Goal: Task Accomplishment & Management: Complete application form

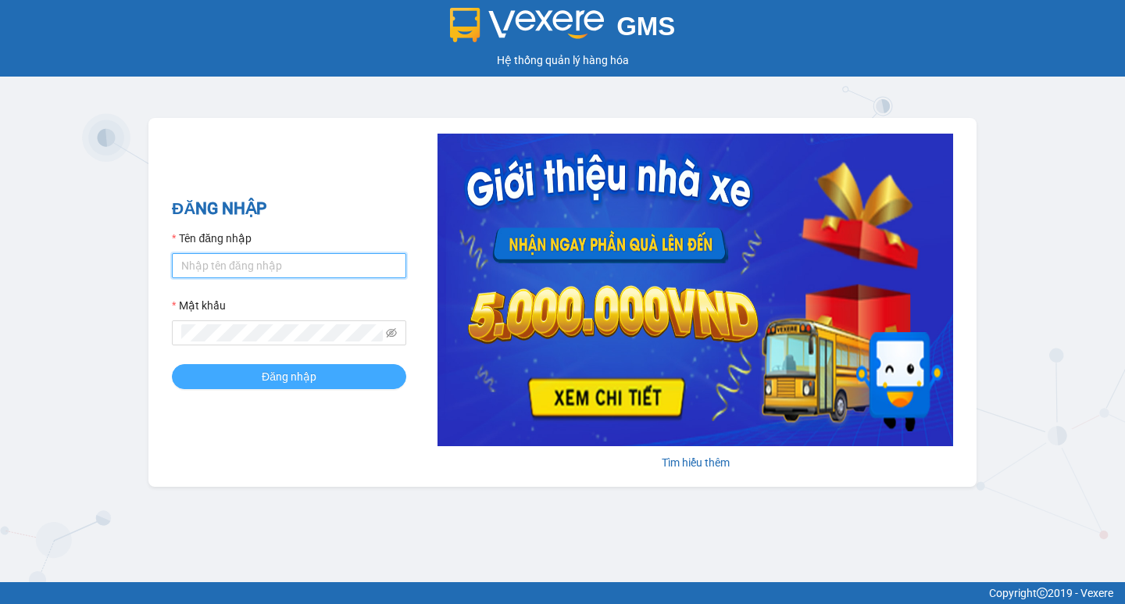
type input "hoangmaisg.kimma"
click at [288, 373] on span "Đăng nhập" at bounding box center [289, 376] width 55 height 17
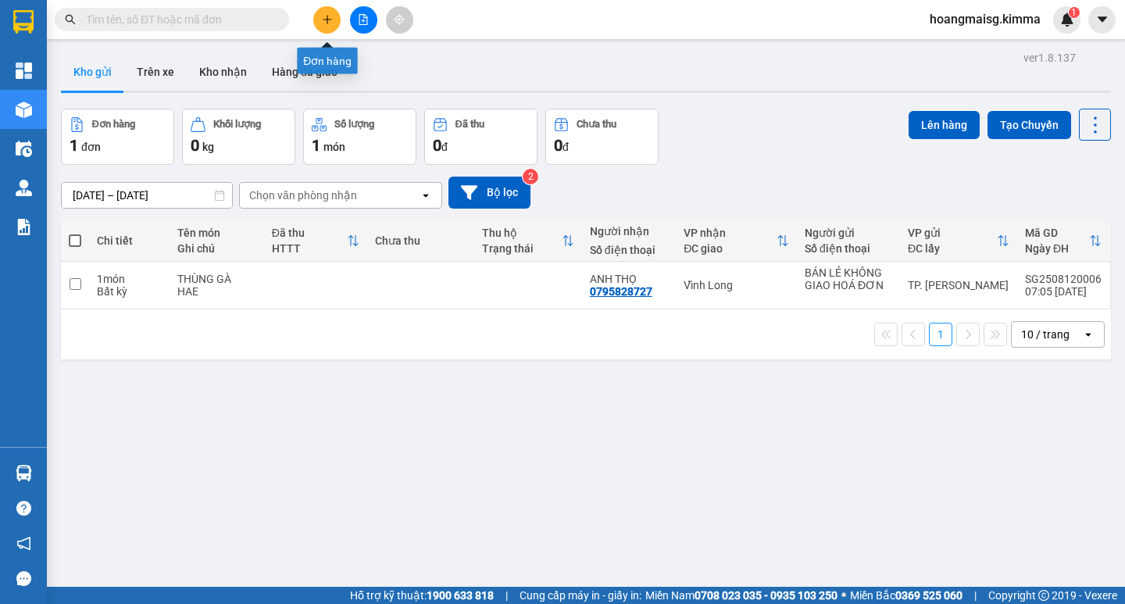
click at [325, 20] on icon "plus" at bounding box center [327, 19] width 11 height 11
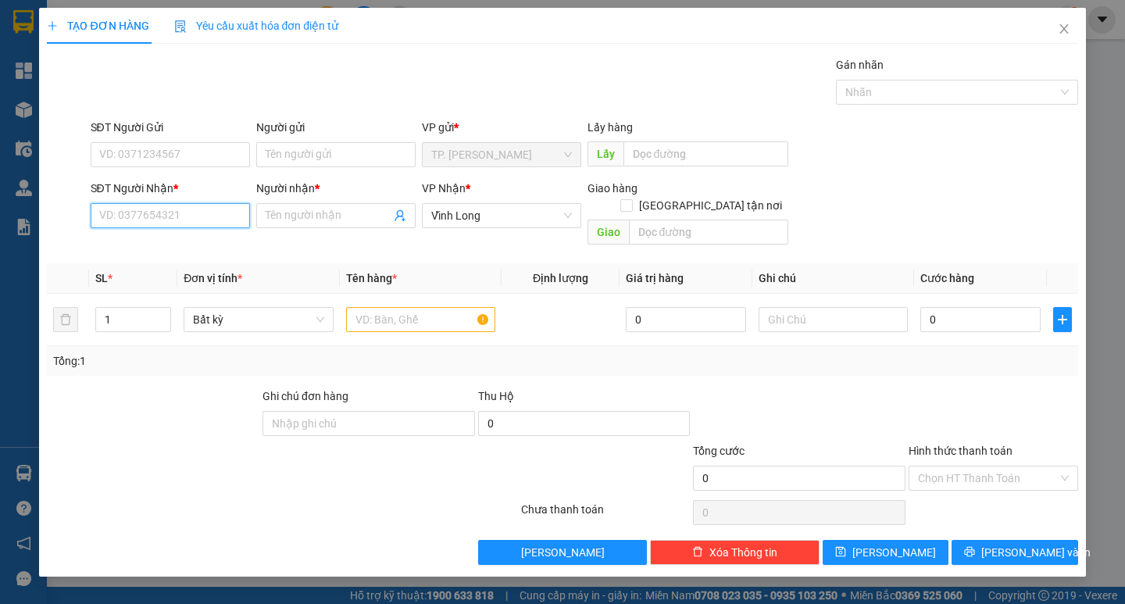
click at [148, 210] on input "SĐT Người Nhận *" at bounding box center [170, 215] width 159 height 25
type input "02703823665"
click at [198, 243] on div "02703823665 - HUYỀN TRẠM" at bounding box center [172, 246] width 144 height 17
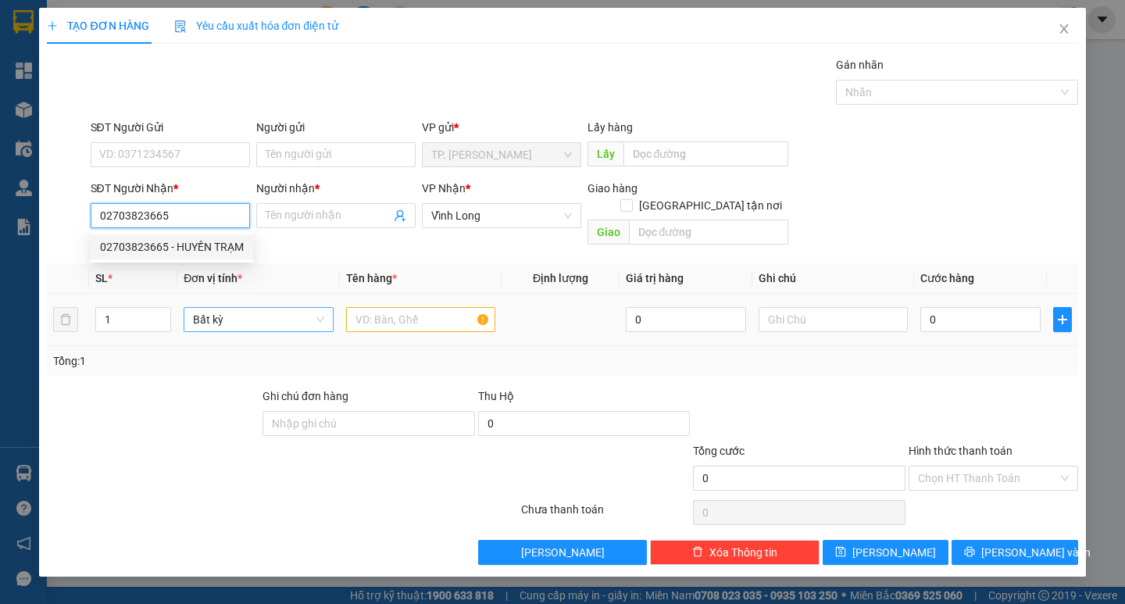
type input "HUYỀN TRẠM"
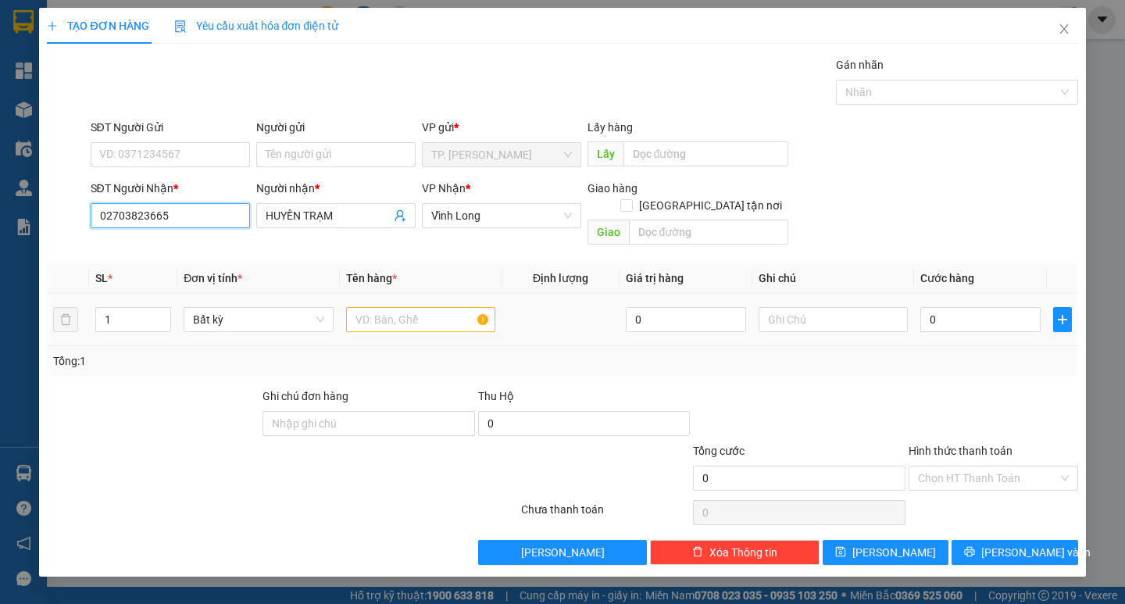
type input "02703823665"
click at [391, 307] on input "text" at bounding box center [420, 319] width 149 height 25
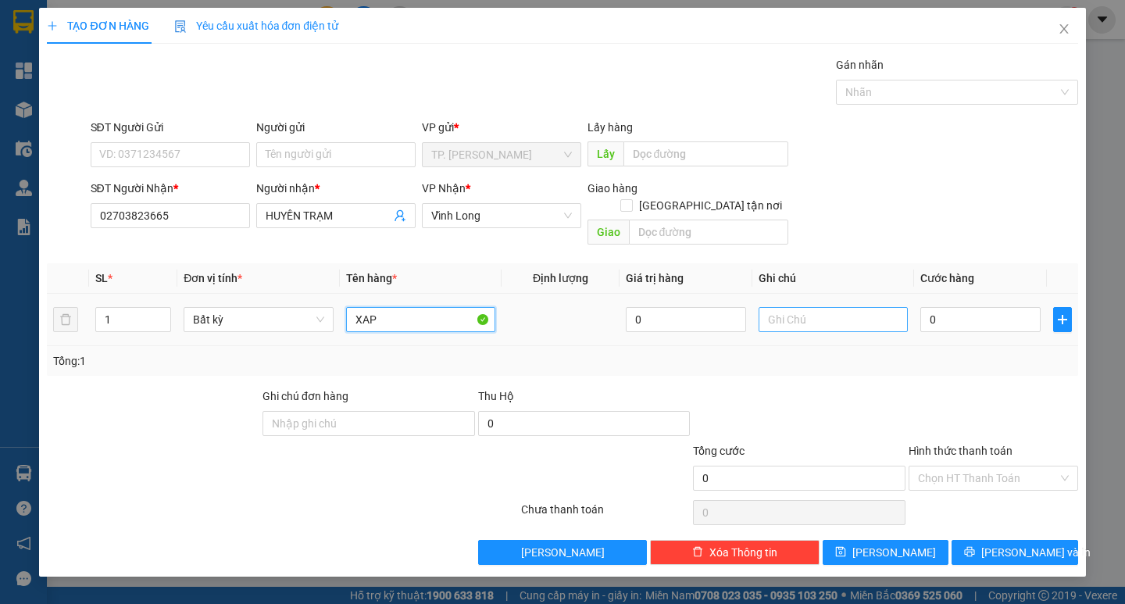
type input "XAP"
drag, startPoint x: 837, startPoint y: 300, endPoint x: 831, endPoint y: 294, distance: 8.3
click at [834, 307] on input "text" at bounding box center [833, 319] width 149 height 25
type input "2 XAP"
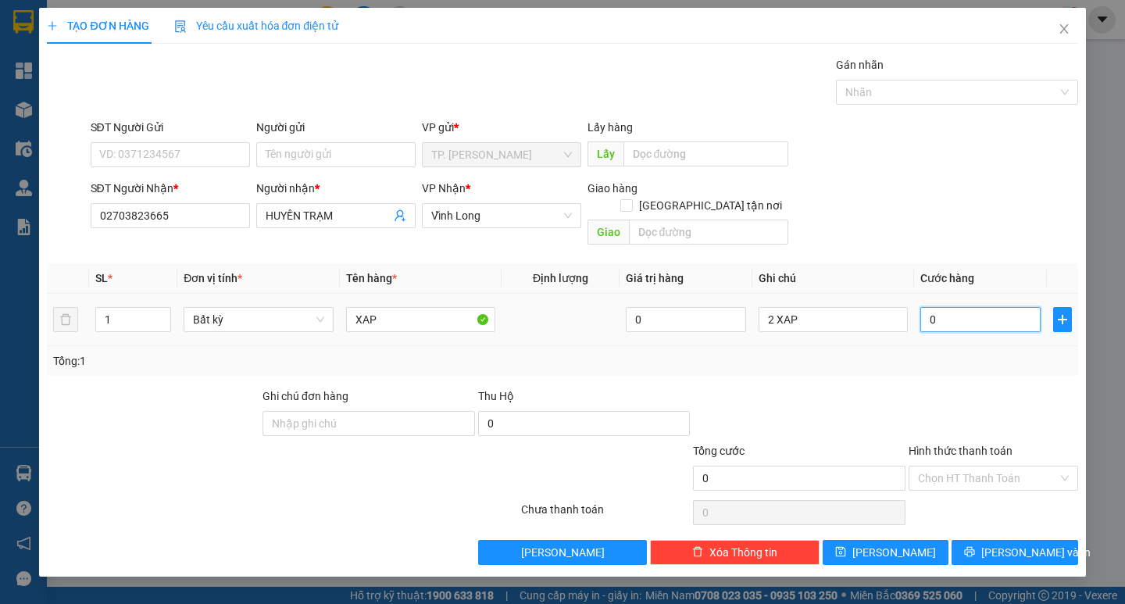
drag, startPoint x: 963, startPoint y: 299, endPoint x: 956, endPoint y: 287, distance: 14.0
click at [961, 307] on input "0" at bounding box center [980, 319] width 120 height 25
type input "4"
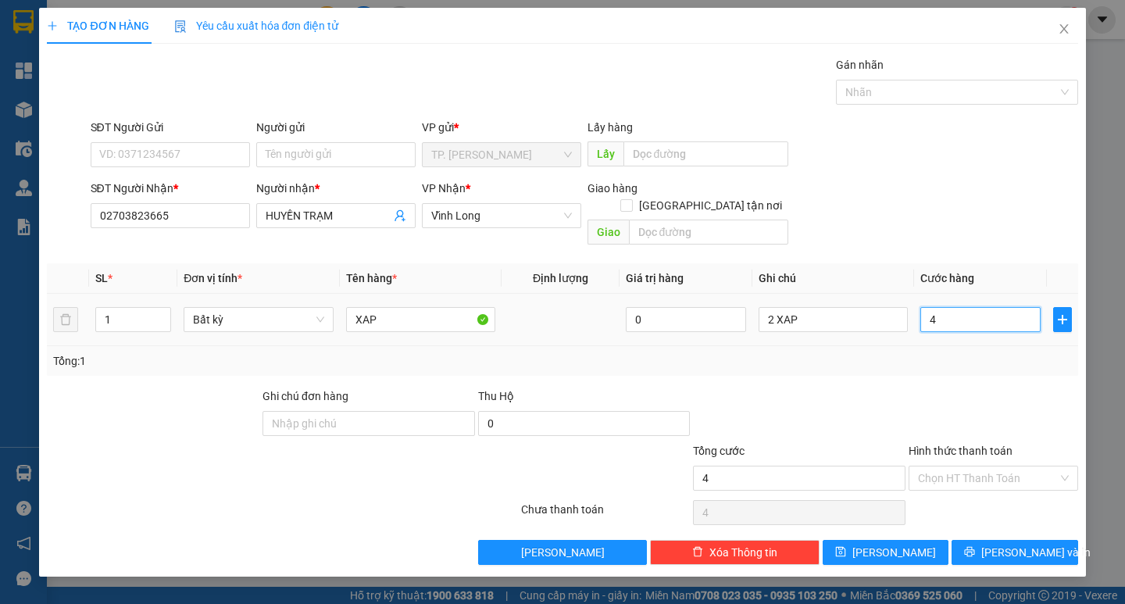
type input "40"
type input "40.000"
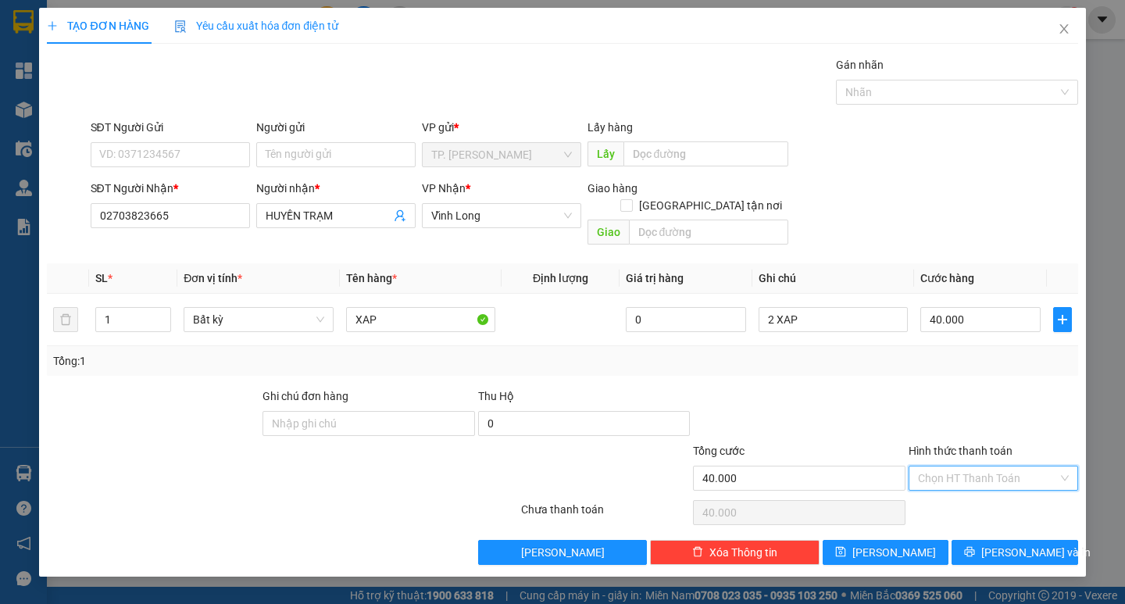
click at [967, 466] on input "Hình thức thanh toán" at bounding box center [988, 477] width 140 height 23
drag, startPoint x: 964, startPoint y: 493, endPoint x: 977, endPoint y: 508, distance: 19.9
click at [964, 494] on div "Tại văn phòng" at bounding box center [993, 492] width 151 height 17
type input "0"
click at [975, 547] on icon "printer" at bounding box center [970, 552] width 10 height 10
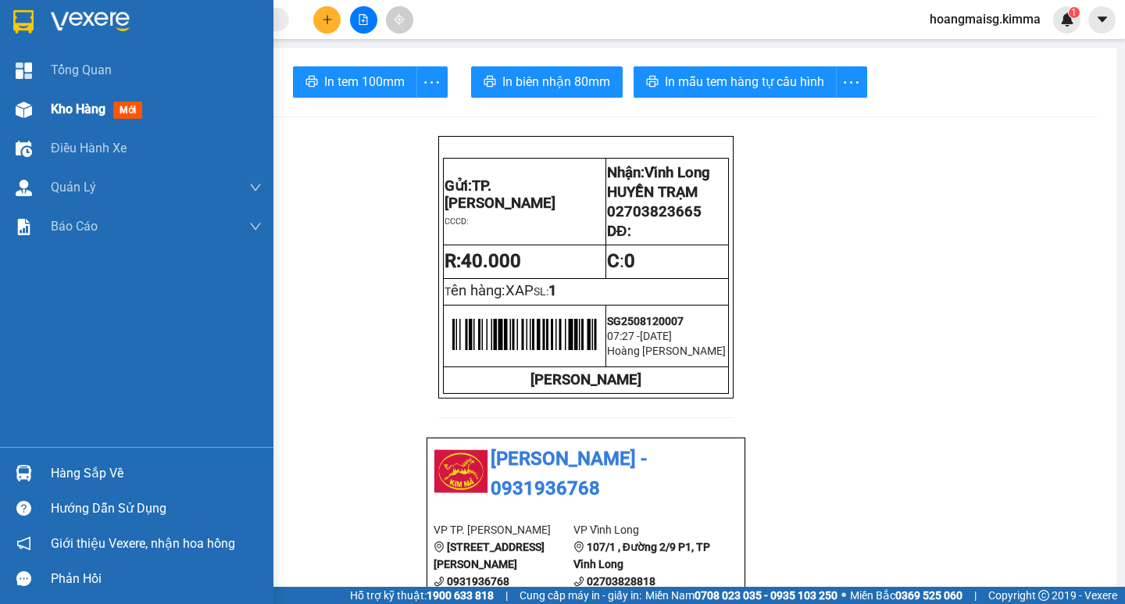
drag, startPoint x: 78, startPoint y: 109, endPoint x: 59, endPoint y: 111, distance: 18.9
click at [76, 110] on span "Kho hàng" at bounding box center [78, 109] width 55 height 15
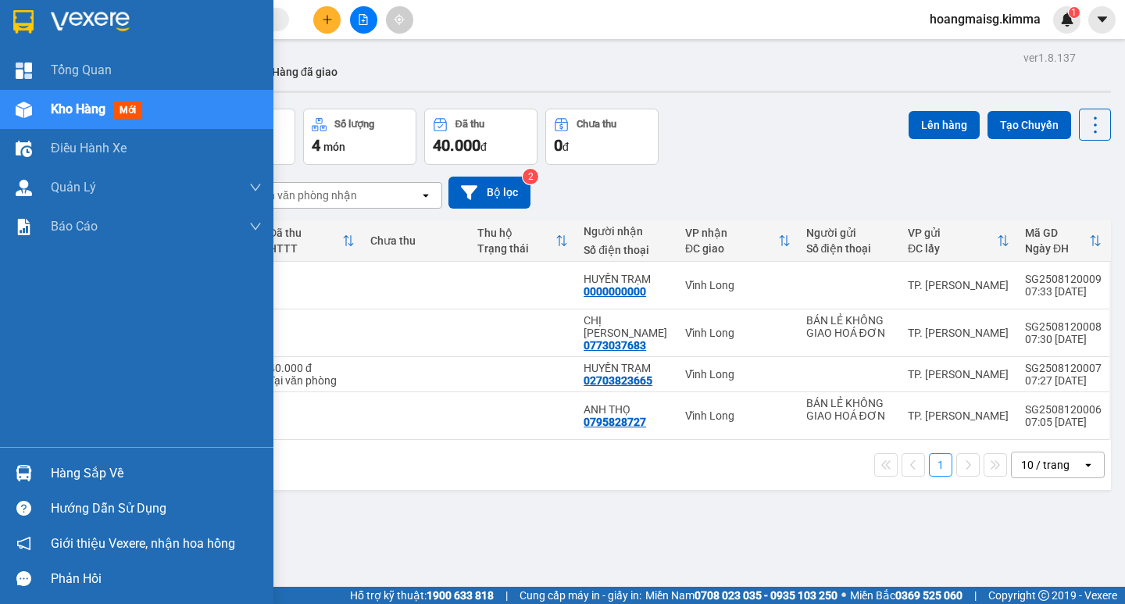
click at [75, 104] on span "Kho hàng" at bounding box center [78, 109] width 55 height 15
